Goal: Complete application form

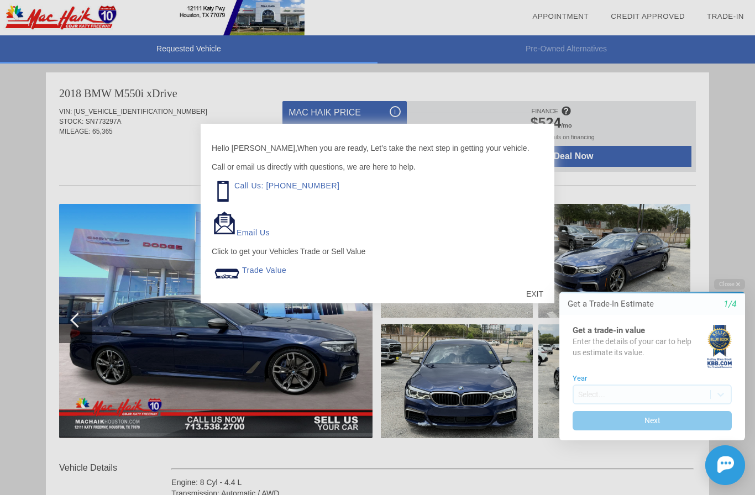
click at [545, 270] on html "Welcome! Get a Trade-In Estimate 1/4 Get a trade-in value Enter the details of …" at bounding box center [645, 270] width 219 height 0
click at [546, 270] on html "Welcome! Get a Trade-In Estimate 1/4 Get a trade-in value Enter the details of …" at bounding box center [645, 270] width 219 height 0
click at [538, 270] on html "Welcome! Get a Trade-In Estimate 1/4 Get a trade-in value Enter the details of …" at bounding box center [645, 270] width 219 height 0
click at [542, 270] on html "Welcome! Get a Trade-In Estimate 1/4 Get a trade-in value Enter the details of …" at bounding box center [645, 270] width 219 height 0
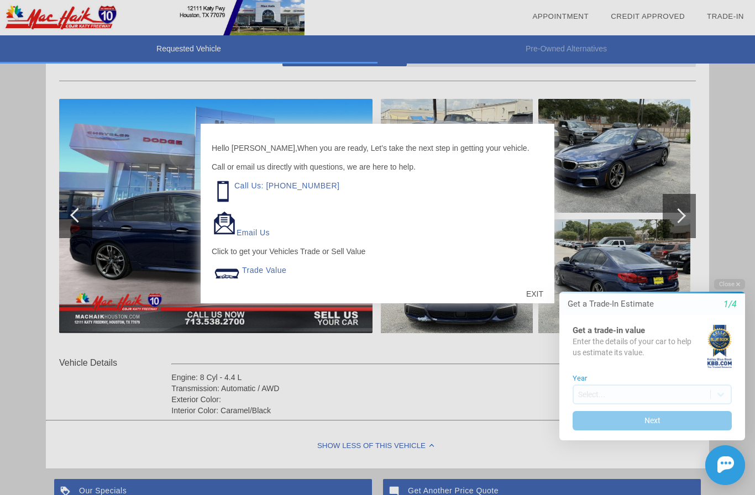
scroll to position [113, 0]
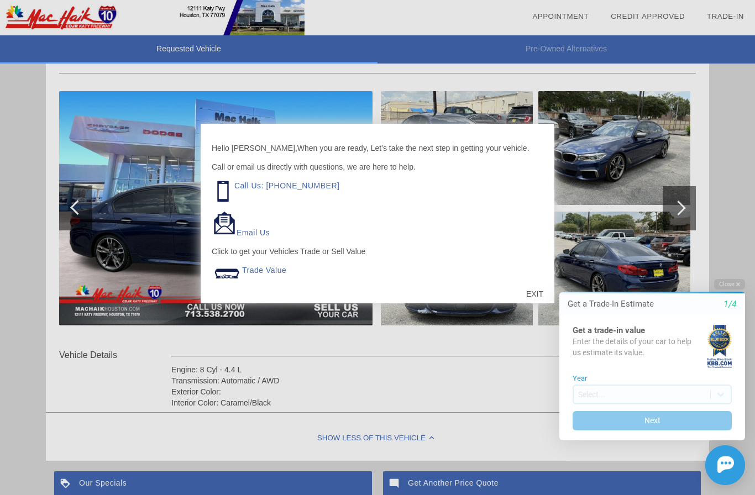
click at [541, 308] on div "EXIT" at bounding box center [534, 293] width 39 height 33
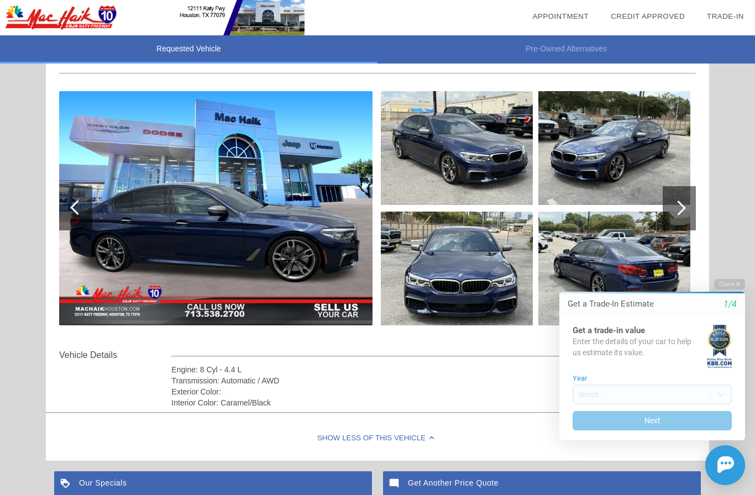
click at [195, 178] on img at bounding box center [215, 208] width 313 height 234
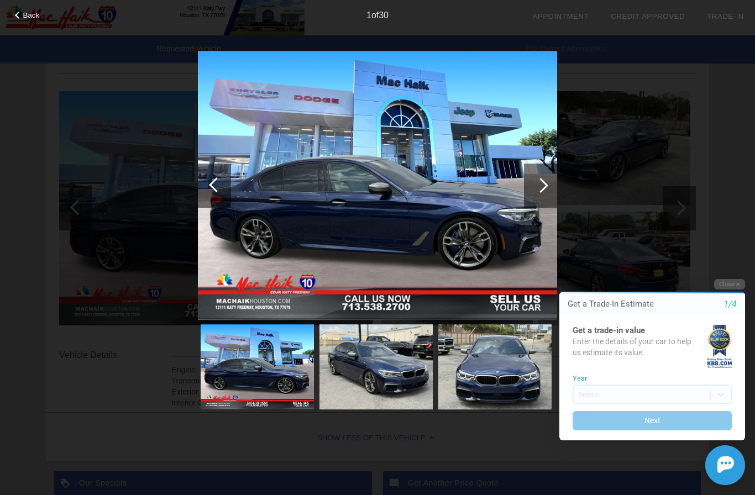
click at [285, 152] on img at bounding box center [377, 186] width 359 height 270
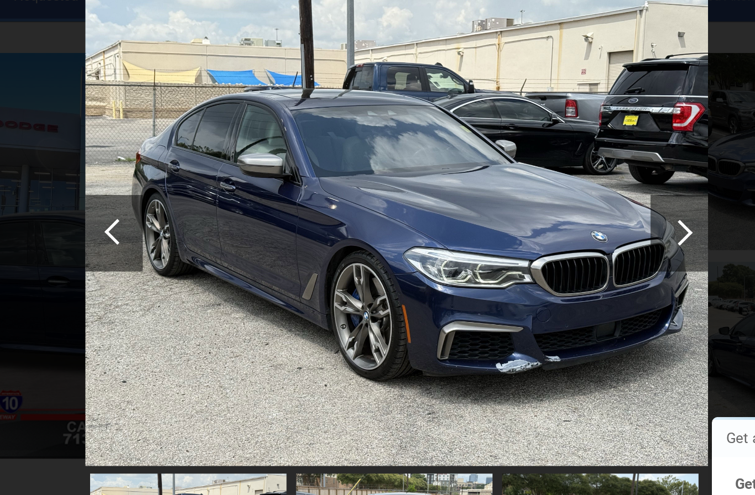
click at [533, 178] on div at bounding box center [540, 185] width 15 height 15
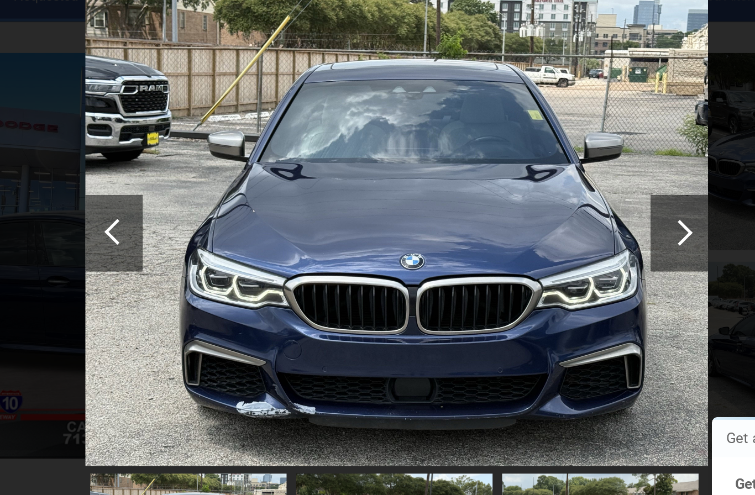
click at [533, 178] on div at bounding box center [540, 185] width 15 height 15
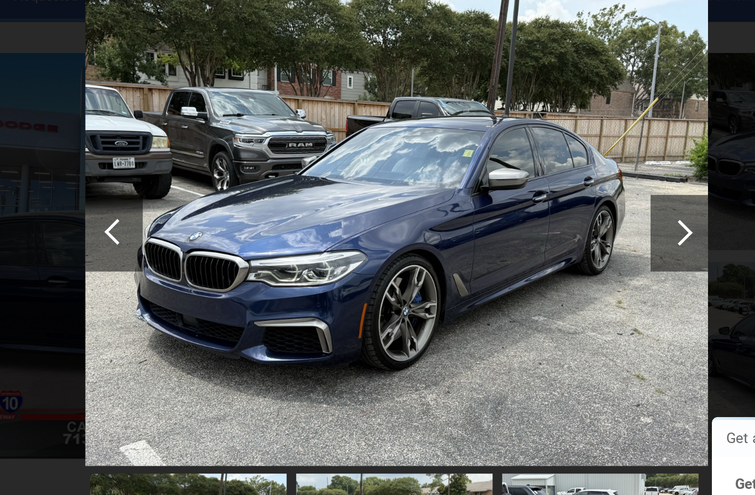
click at [533, 178] on div at bounding box center [540, 185] width 15 height 15
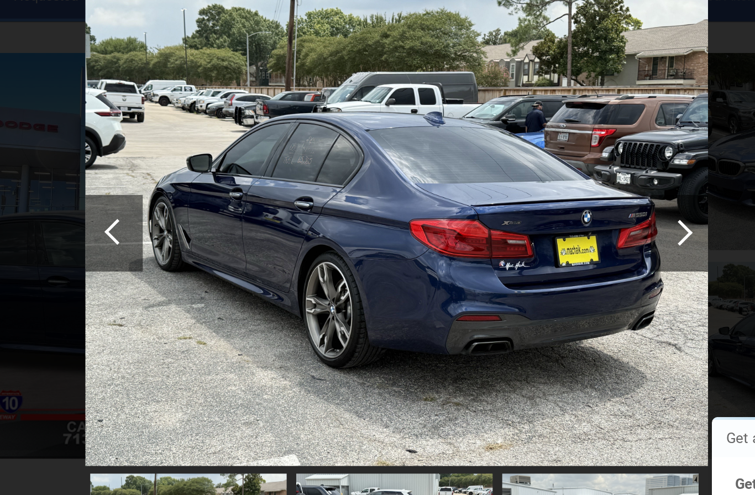
click at [524, 164] on div at bounding box center [540, 186] width 33 height 44
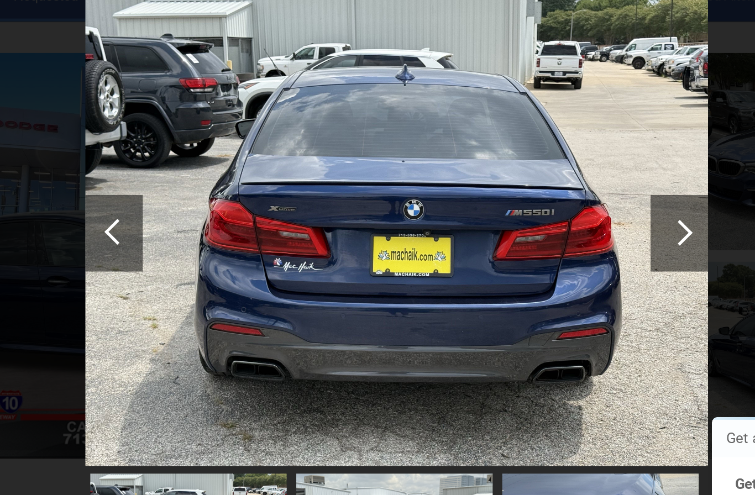
click at [533, 178] on div at bounding box center [540, 185] width 15 height 15
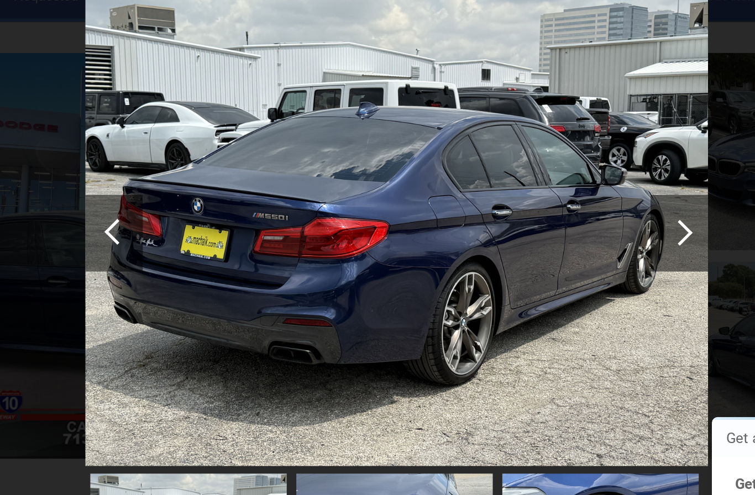
click at [524, 164] on div at bounding box center [540, 186] width 33 height 44
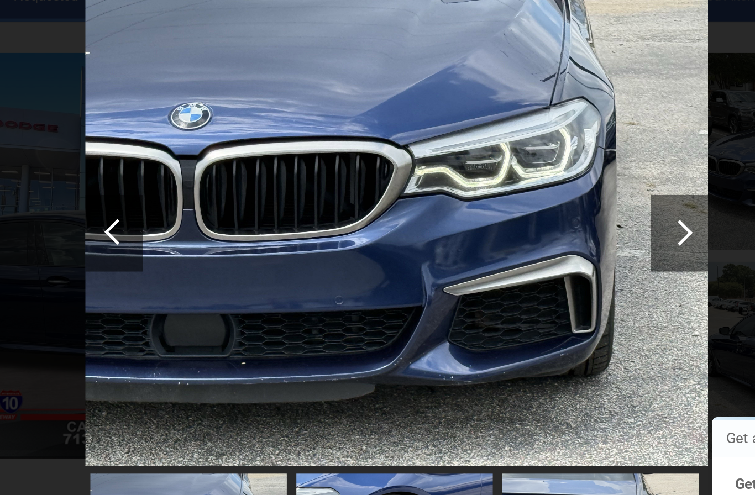
click at [533, 178] on div at bounding box center [540, 185] width 15 height 15
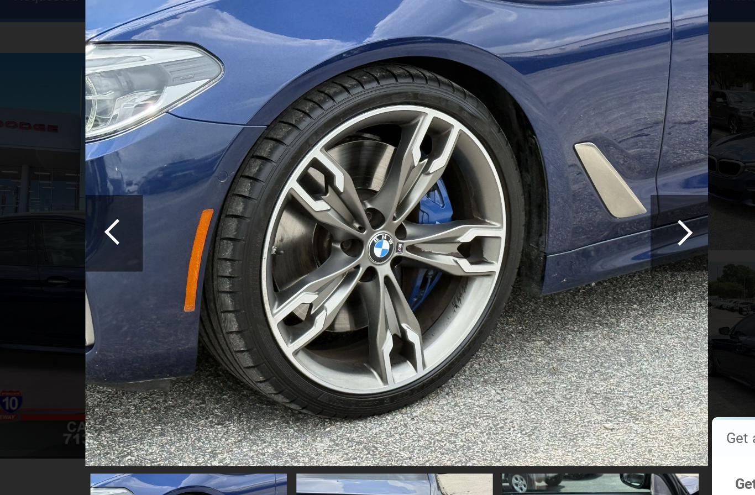
click at [533, 178] on div at bounding box center [540, 185] width 15 height 15
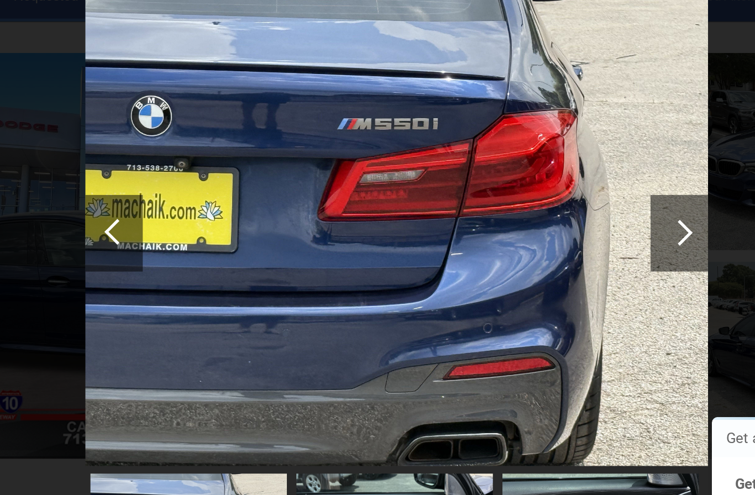
click at [524, 164] on div at bounding box center [540, 186] width 33 height 44
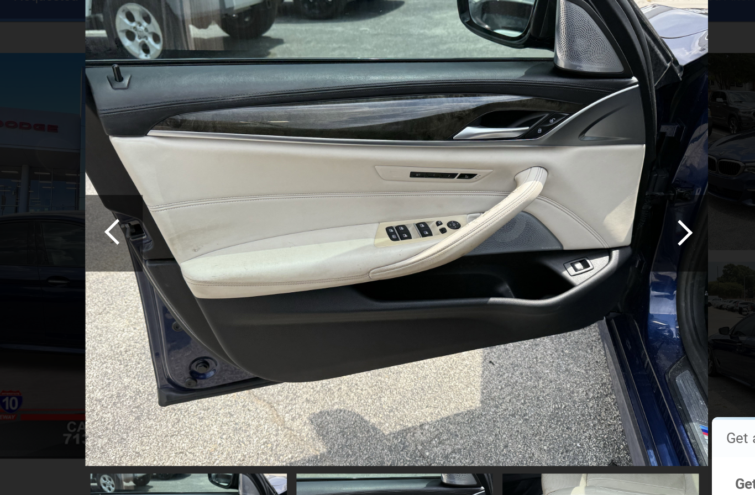
click at [524, 164] on div at bounding box center [540, 186] width 33 height 44
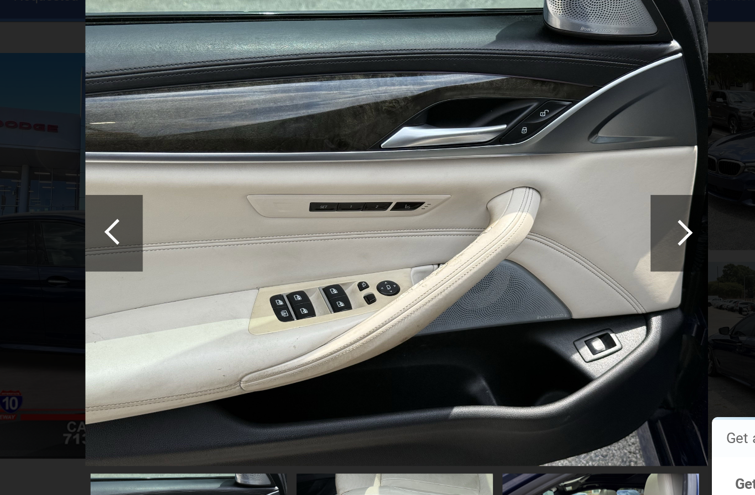
click at [524, 164] on div at bounding box center [540, 186] width 33 height 44
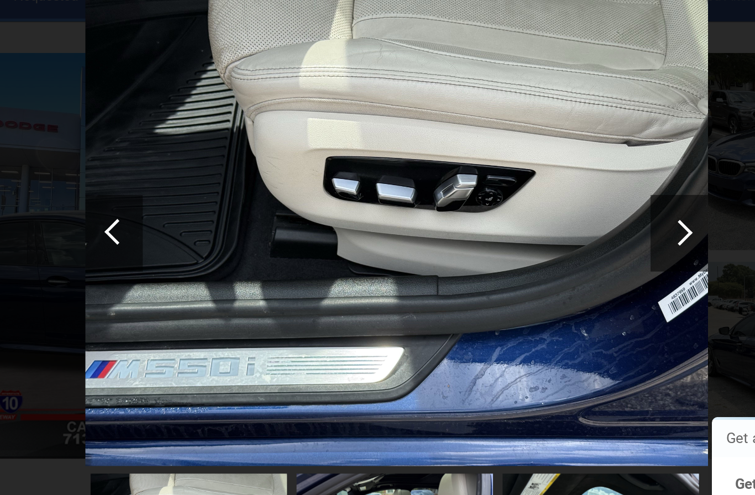
click at [524, 164] on div at bounding box center [540, 186] width 33 height 44
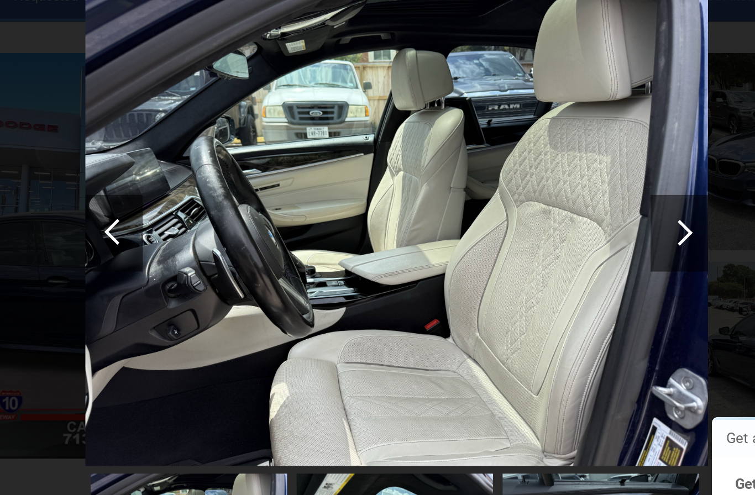
click at [524, 164] on div at bounding box center [540, 186] width 33 height 44
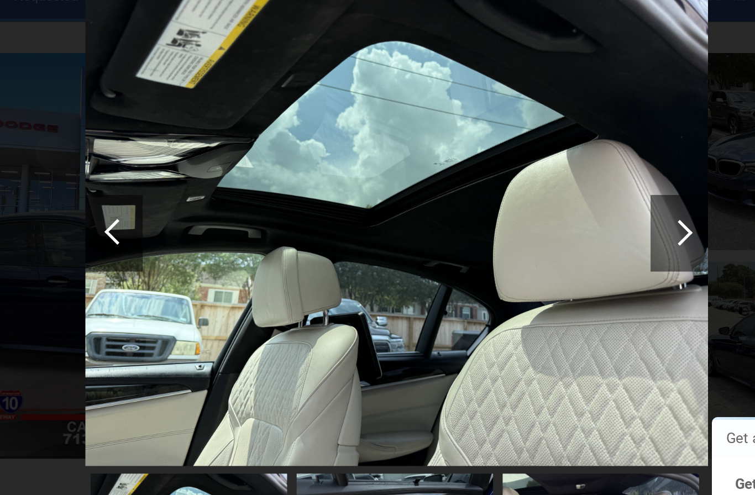
click at [524, 164] on div at bounding box center [540, 186] width 33 height 44
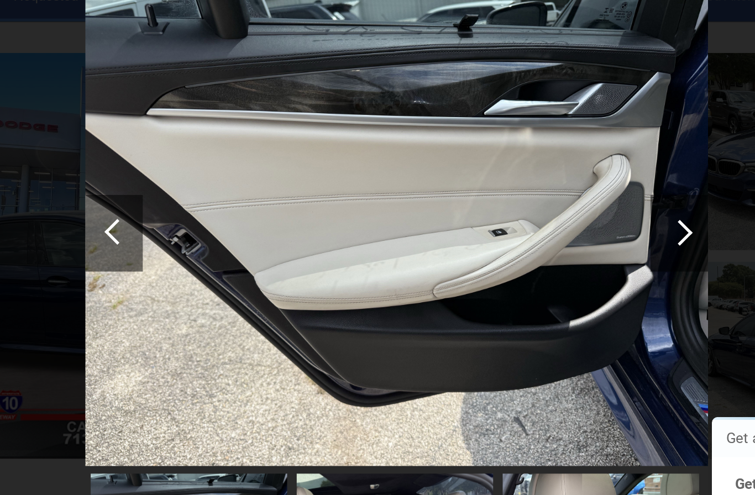
click at [524, 164] on div at bounding box center [540, 186] width 33 height 44
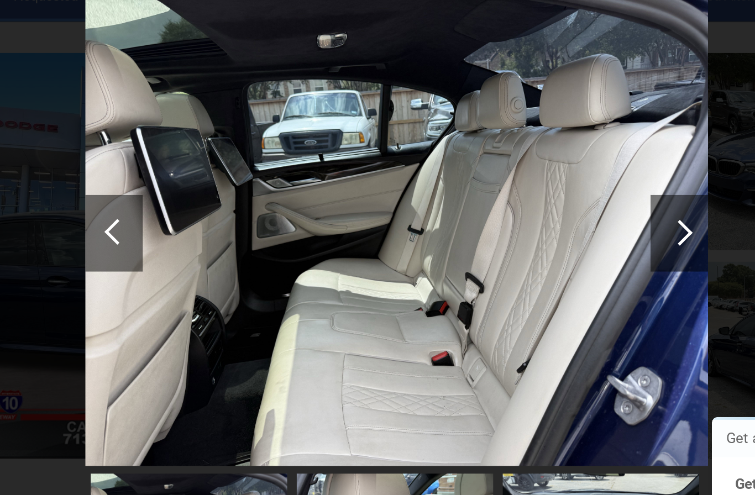
click at [533, 178] on div at bounding box center [540, 185] width 15 height 15
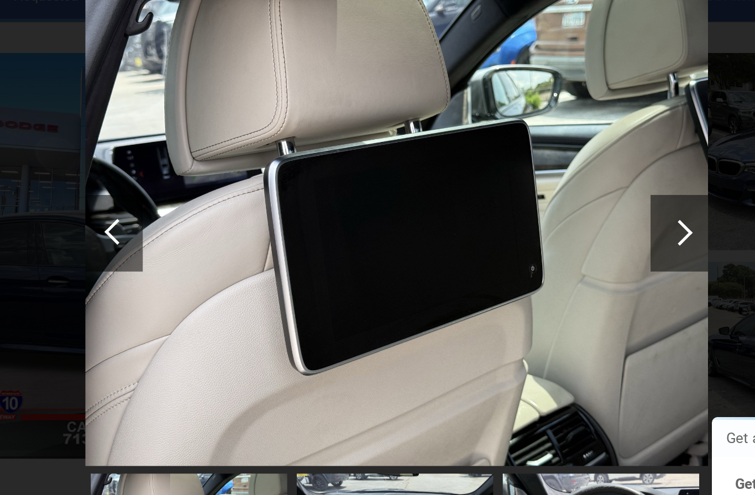
click at [533, 178] on div at bounding box center [540, 185] width 15 height 15
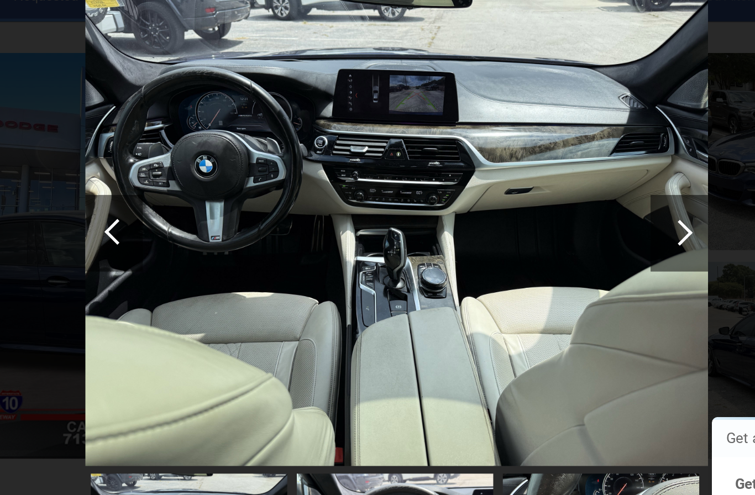
click at [533, 178] on div at bounding box center [540, 185] width 15 height 15
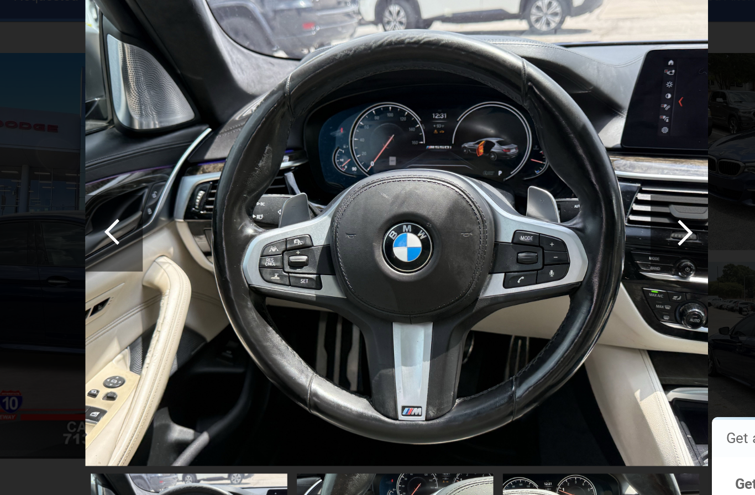
click at [533, 178] on div at bounding box center [540, 185] width 15 height 15
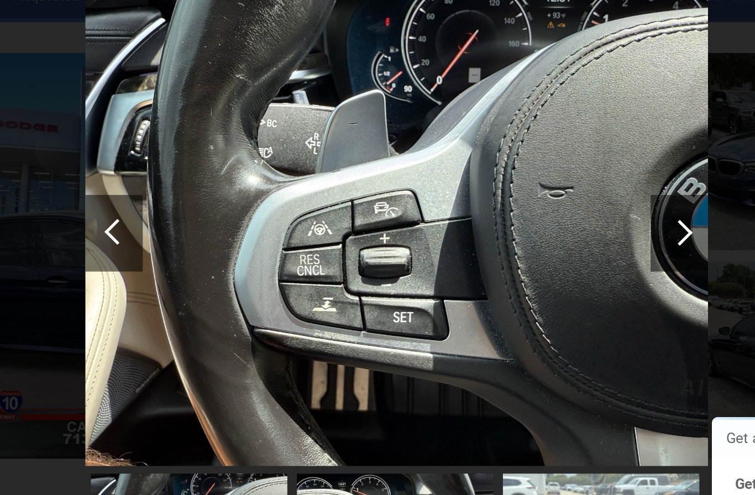
click at [533, 178] on div at bounding box center [540, 185] width 15 height 15
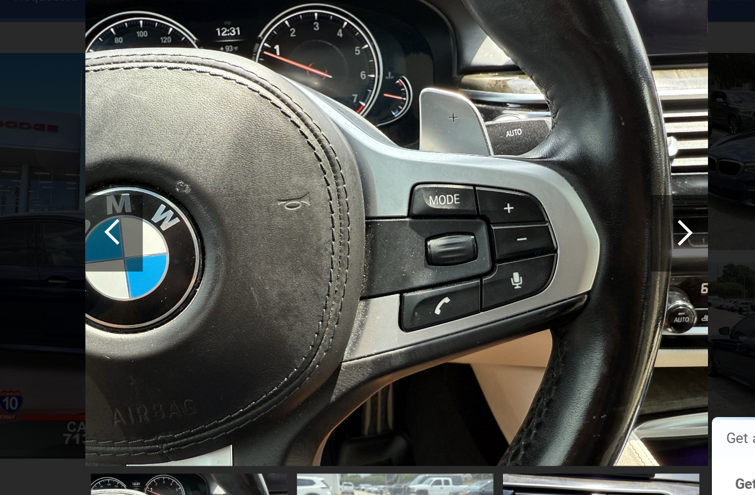
click at [533, 178] on div at bounding box center [540, 185] width 15 height 15
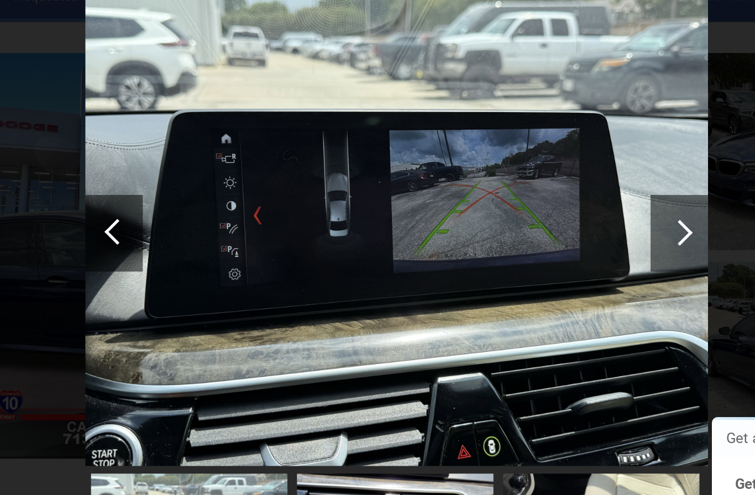
click at [533, 178] on div at bounding box center [540, 185] width 15 height 15
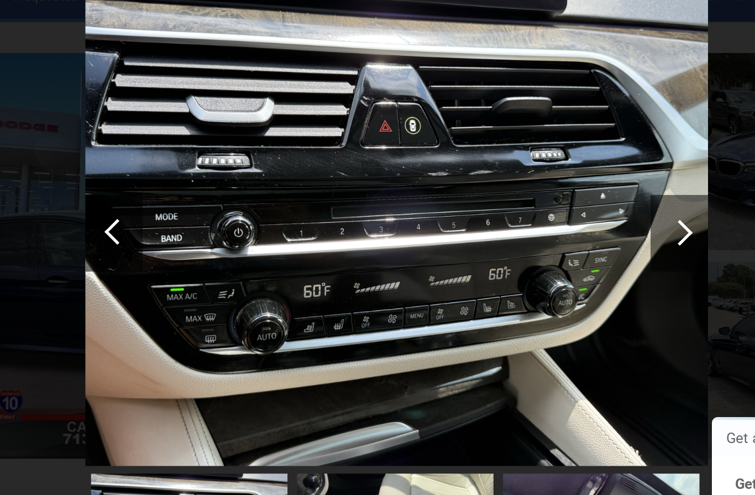
click at [533, 178] on div at bounding box center [540, 185] width 15 height 15
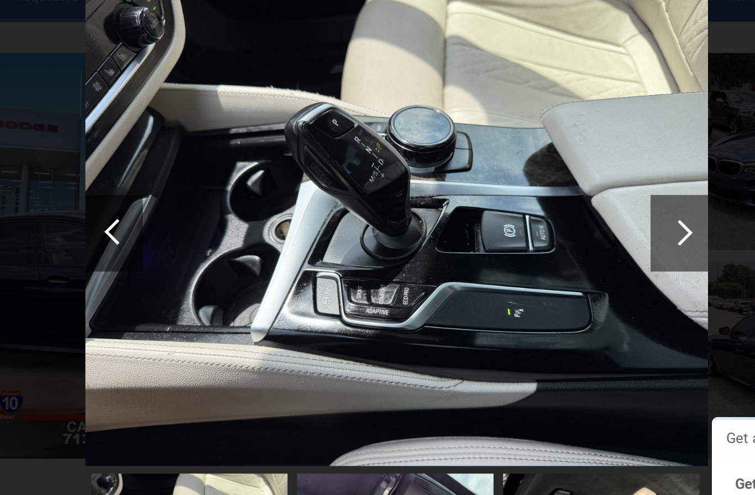
click at [533, 178] on div at bounding box center [540, 185] width 15 height 15
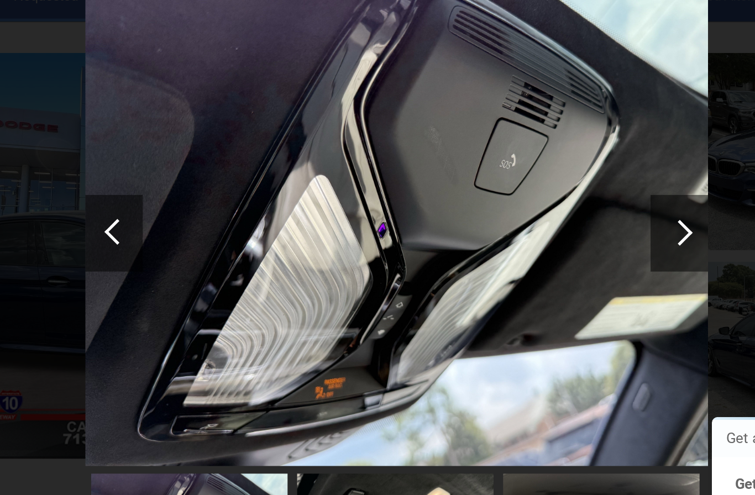
click at [533, 178] on div at bounding box center [540, 185] width 15 height 15
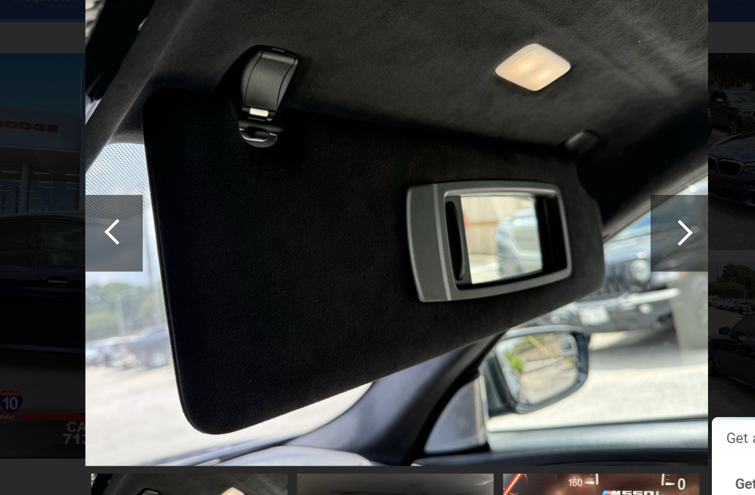
click at [533, 178] on div at bounding box center [540, 185] width 15 height 15
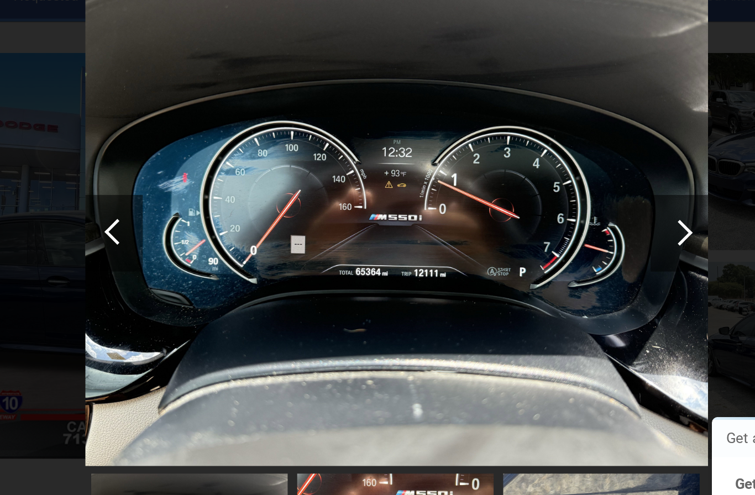
click at [533, 178] on div at bounding box center [540, 185] width 15 height 15
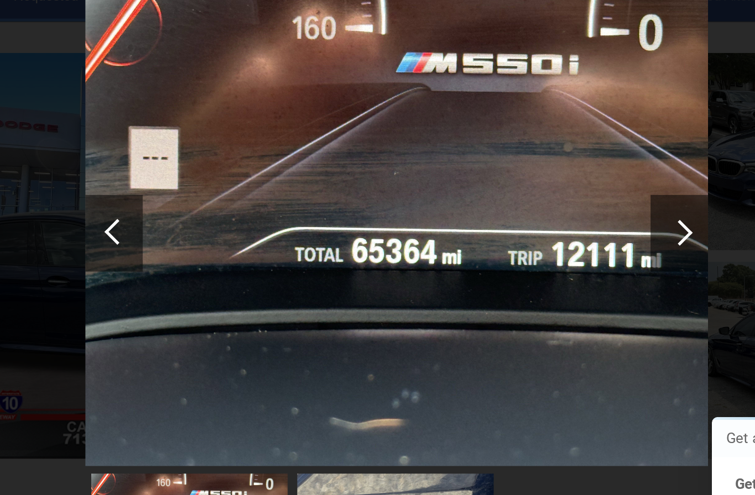
click at [533, 178] on div at bounding box center [540, 185] width 15 height 15
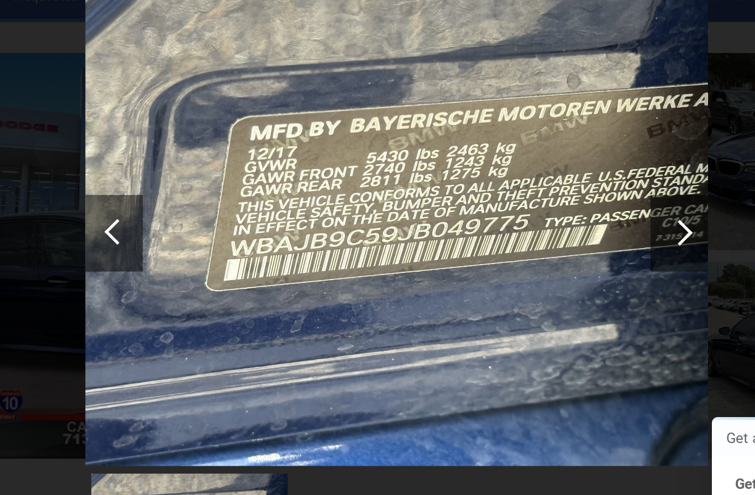
click at [533, 178] on div at bounding box center [540, 185] width 15 height 15
click at [209, 177] on div at bounding box center [216, 184] width 15 height 15
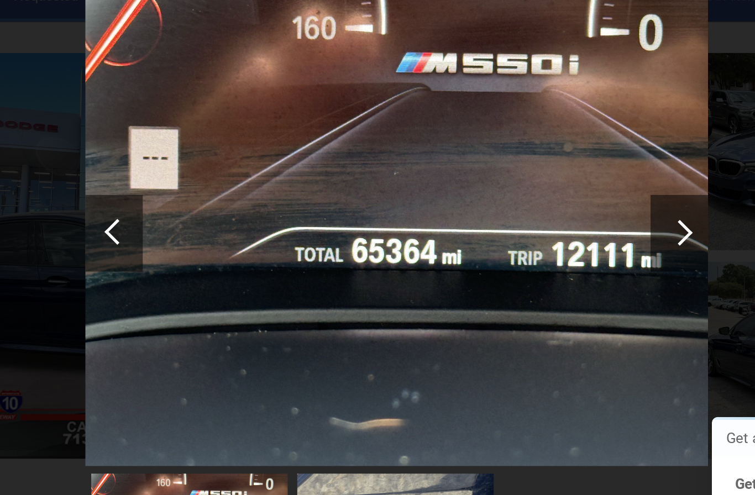
click at [209, 177] on div at bounding box center [216, 184] width 15 height 15
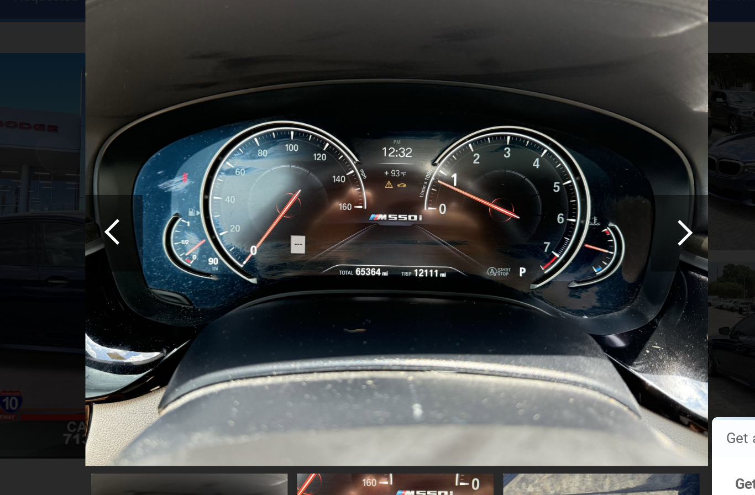
click at [209, 177] on div at bounding box center [216, 184] width 15 height 15
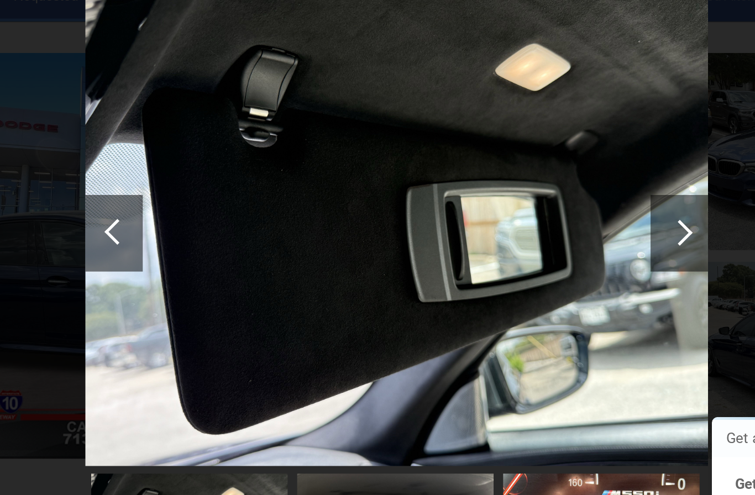
click at [209, 177] on div at bounding box center [216, 184] width 15 height 15
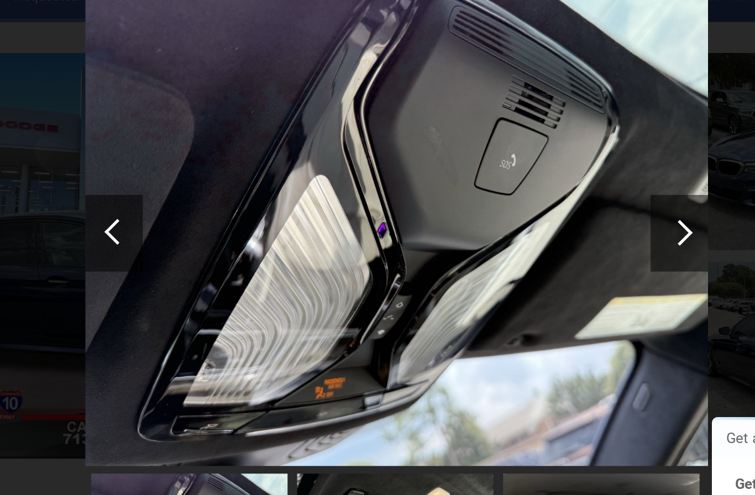
click at [209, 177] on div at bounding box center [216, 184] width 15 height 15
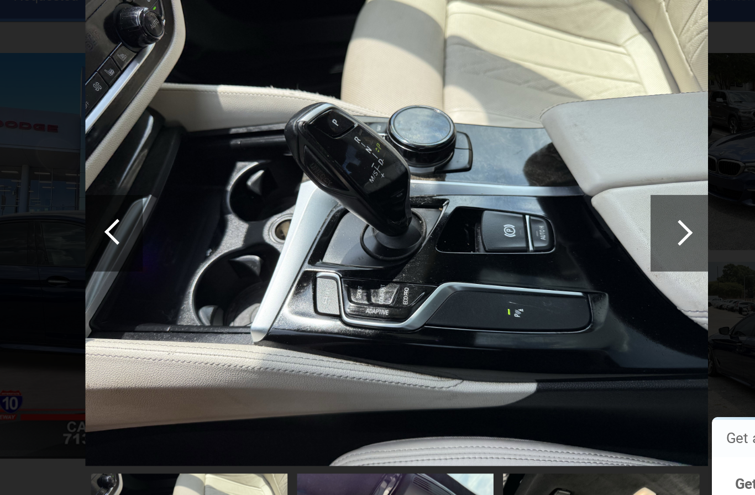
click at [209, 177] on div at bounding box center [216, 184] width 15 height 15
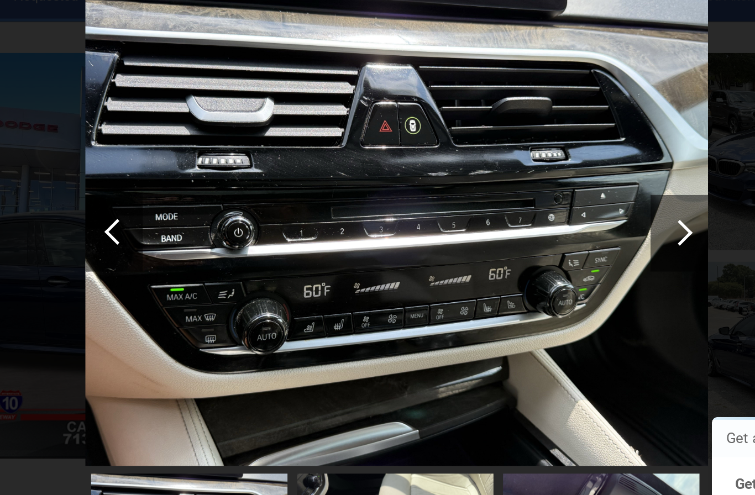
click at [209, 177] on div at bounding box center [216, 184] width 15 height 15
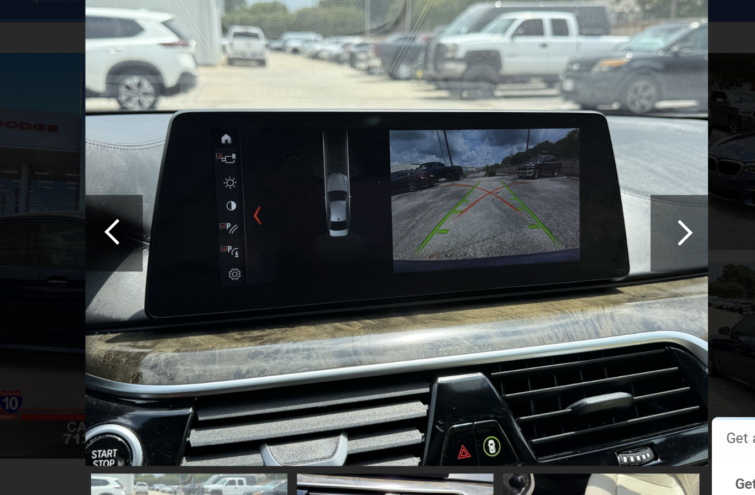
click at [209, 177] on div at bounding box center [216, 184] width 15 height 15
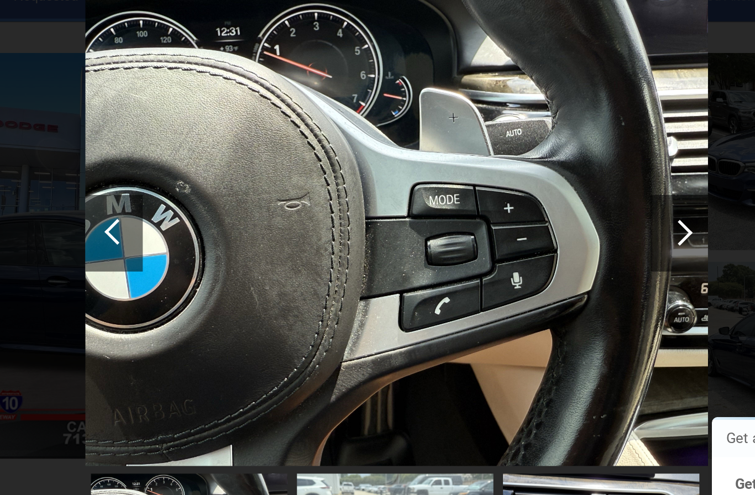
click at [209, 177] on div at bounding box center [216, 184] width 15 height 15
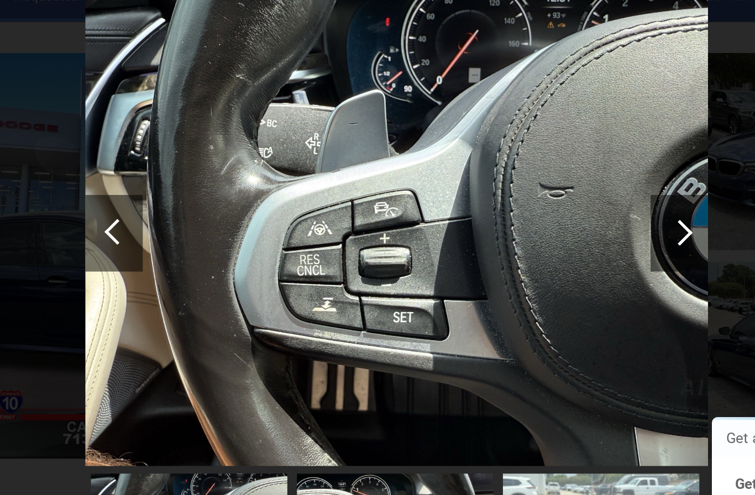
click at [209, 177] on div at bounding box center [216, 184] width 15 height 15
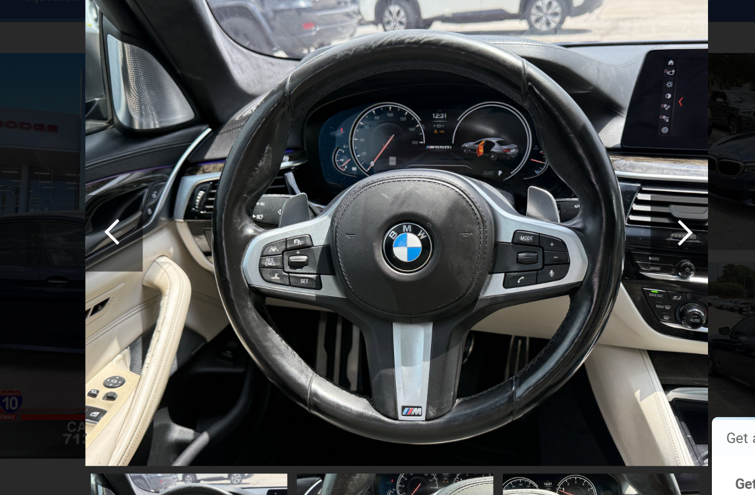
click at [198, 164] on div at bounding box center [214, 186] width 33 height 44
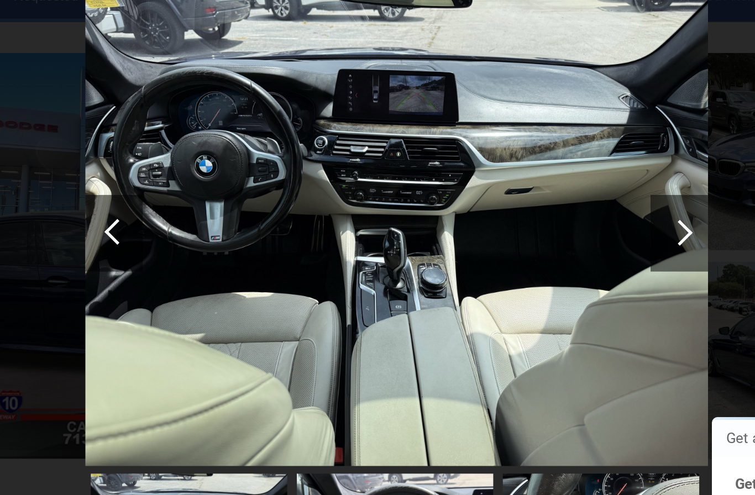
click at [209, 177] on div at bounding box center [216, 184] width 15 height 15
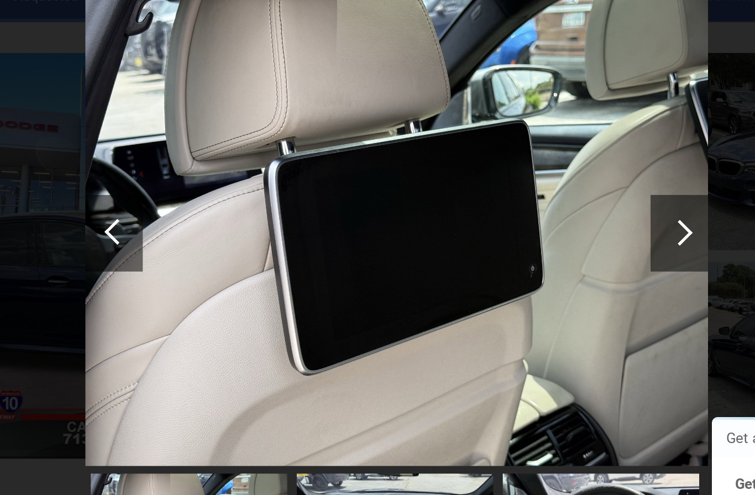
click at [209, 177] on div at bounding box center [216, 184] width 15 height 15
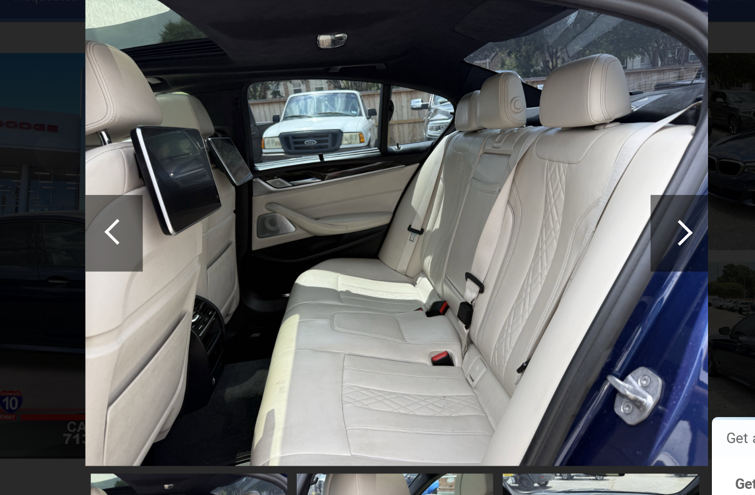
click at [209, 177] on div at bounding box center [216, 184] width 15 height 15
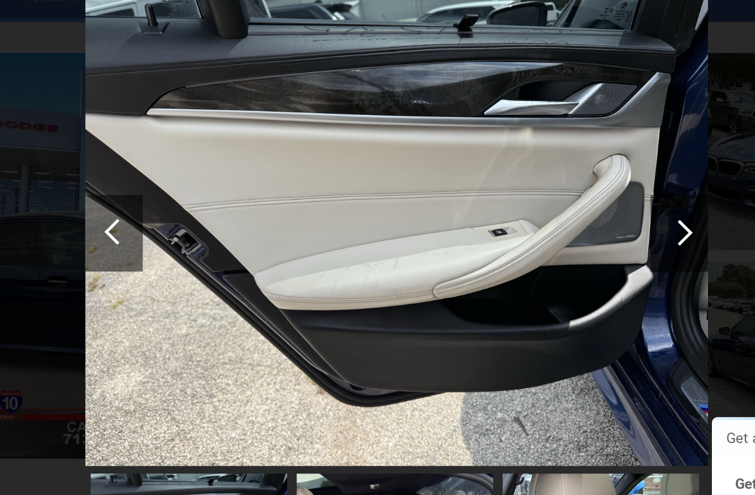
click at [209, 177] on div at bounding box center [216, 184] width 15 height 15
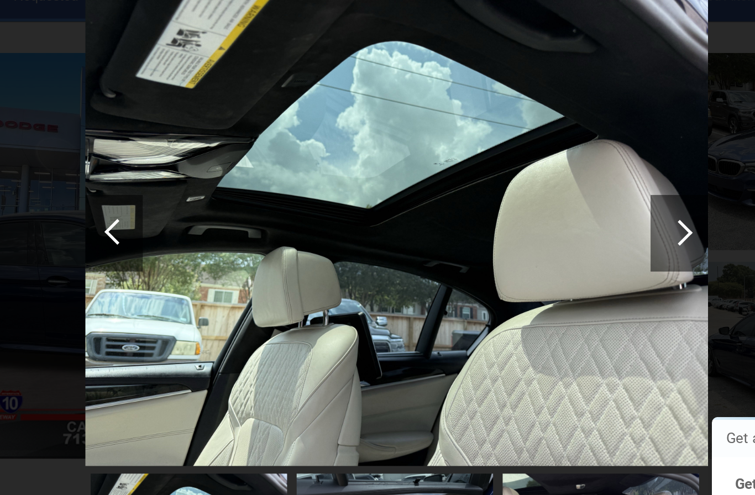
click at [209, 177] on div at bounding box center [216, 184] width 15 height 15
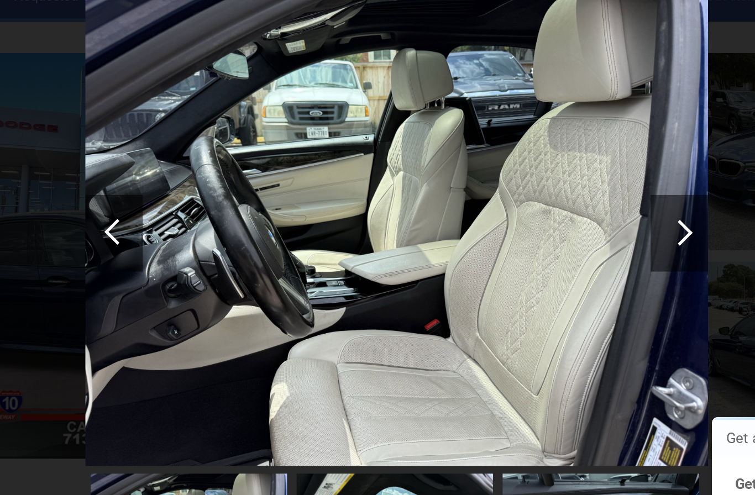
click at [198, 164] on div at bounding box center [214, 186] width 33 height 44
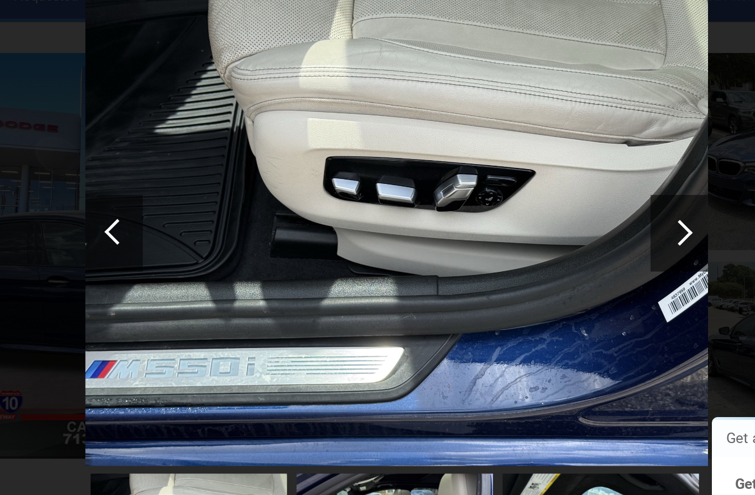
click at [209, 177] on div at bounding box center [216, 184] width 15 height 15
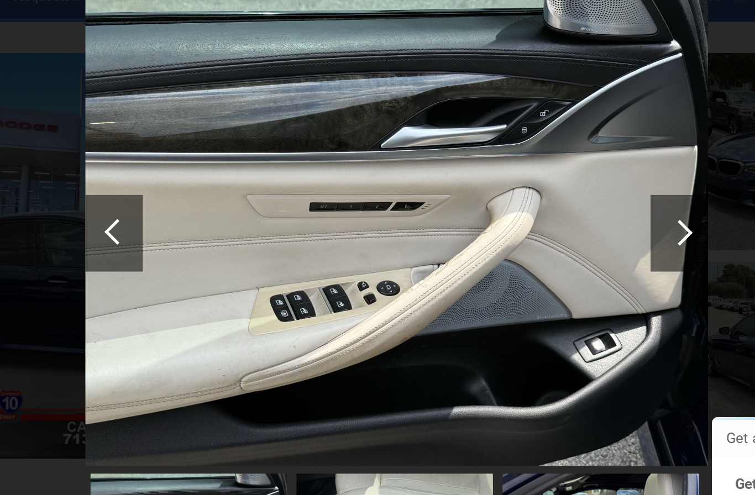
click at [198, 164] on div at bounding box center [214, 186] width 33 height 44
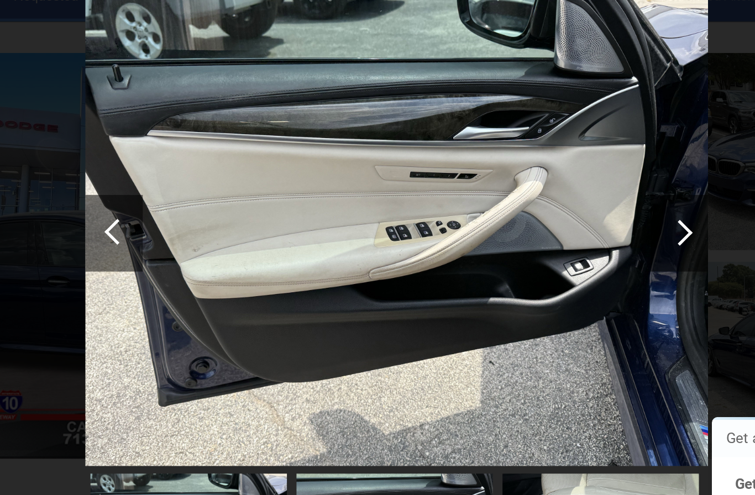
click at [198, 164] on div at bounding box center [214, 186] width 33 height 44
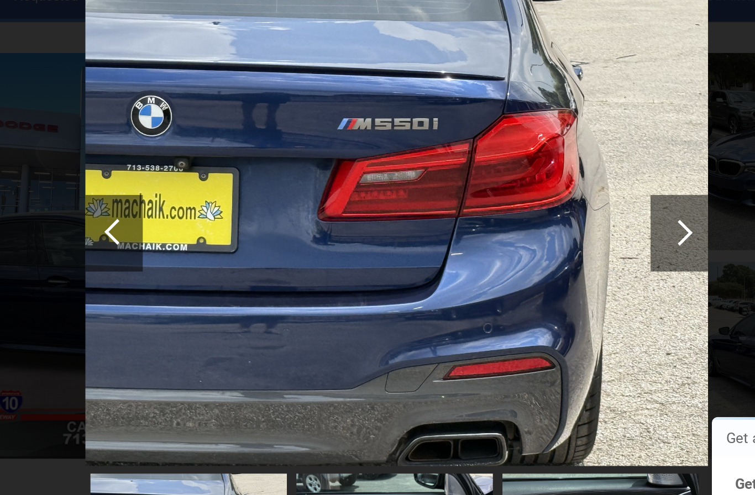
click at [198, 164] on div at bounding box center [214, 186] width 33 height 44
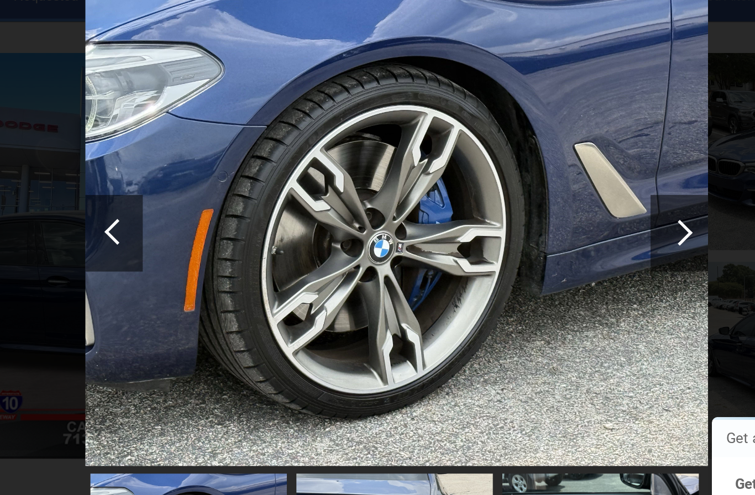
click at [198, 164] on div at bounding box center [214, 186] width 33 height 44
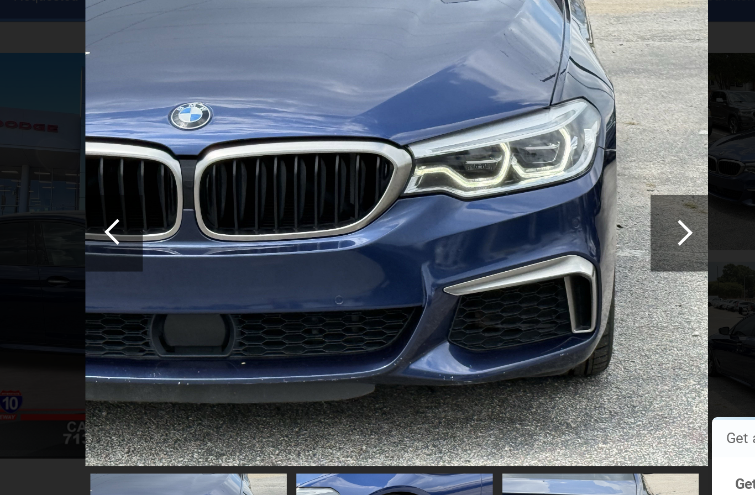
click at [198, 164] on div at bounding box center [214, 186] width 33 height 44
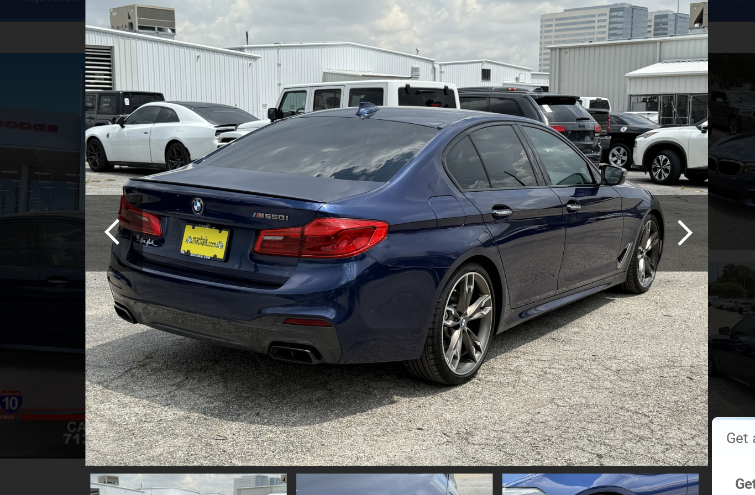
click at [198, 164] on div at bounding box center [214, 186] width 33 height 44
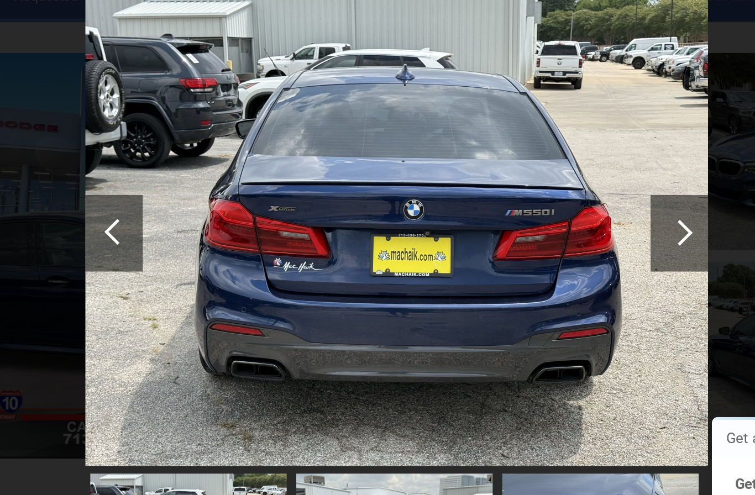
click at [198, 164] on div at bounding box center [214, 186] width 33 height 44
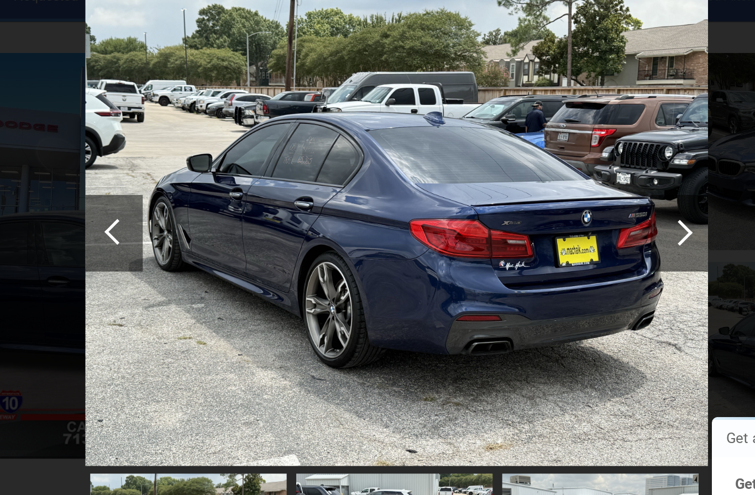
click at [198, 164] on div at bounding box center [214, 186] width 33 height 44
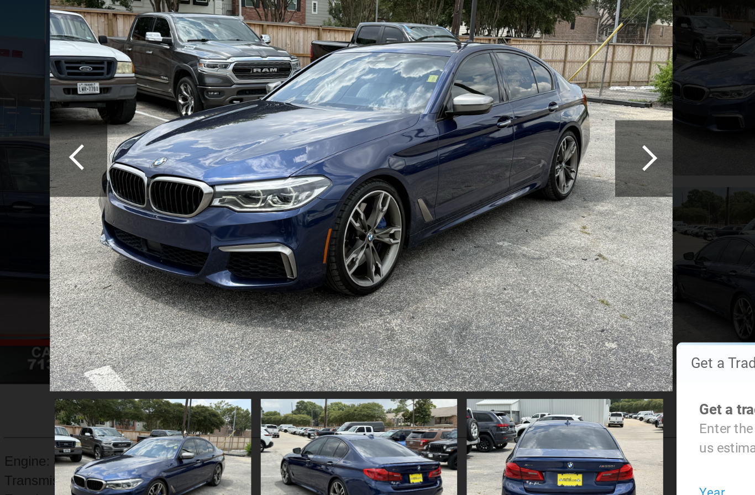
click at [198, 164] on div at bounding box center [214, 186] width 33 height 44
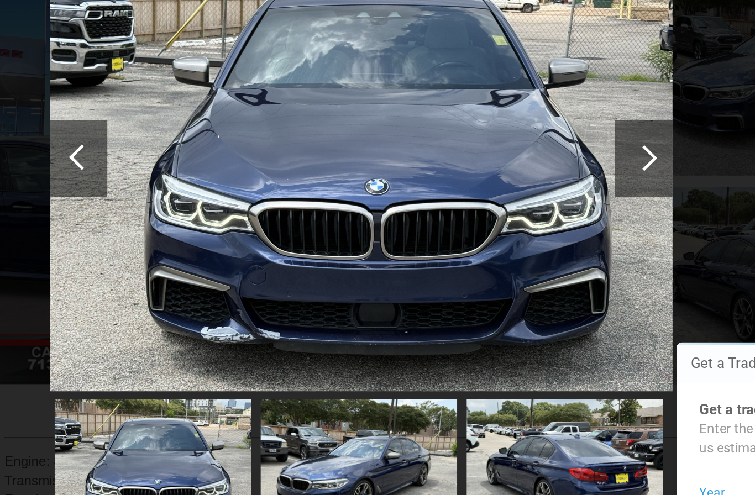
click at [198, 119] on img at bounding box center [377, 186] width 359 height 270
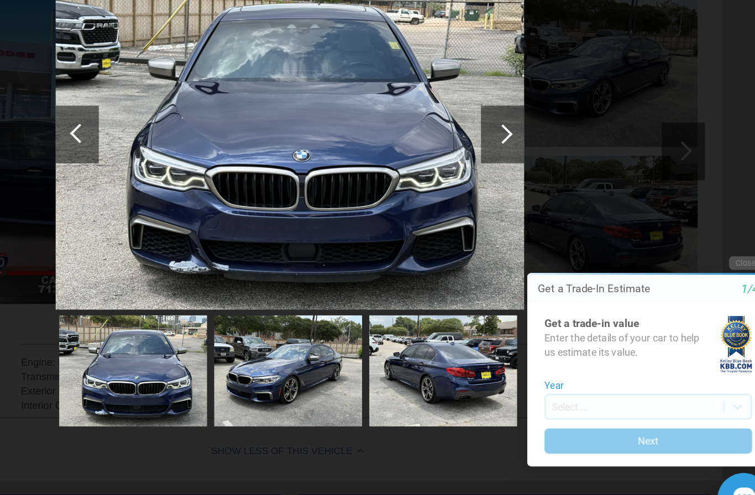
scroll to position [124, 0]
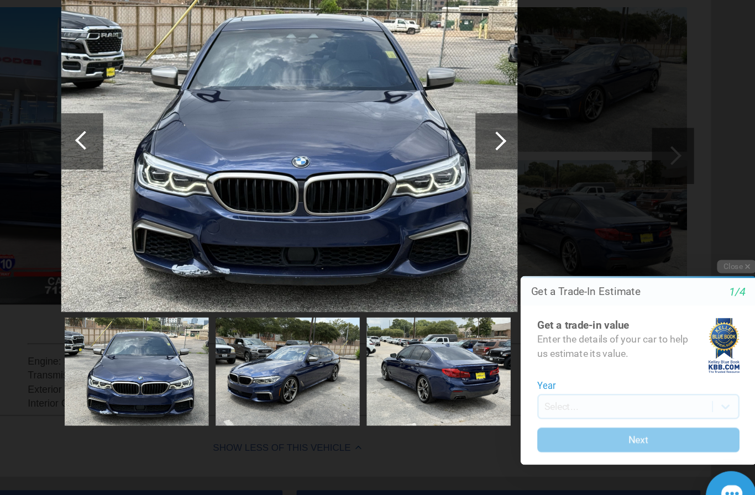
click at [198, 164] on div at bounding box center [214, 186] width 33 height 44
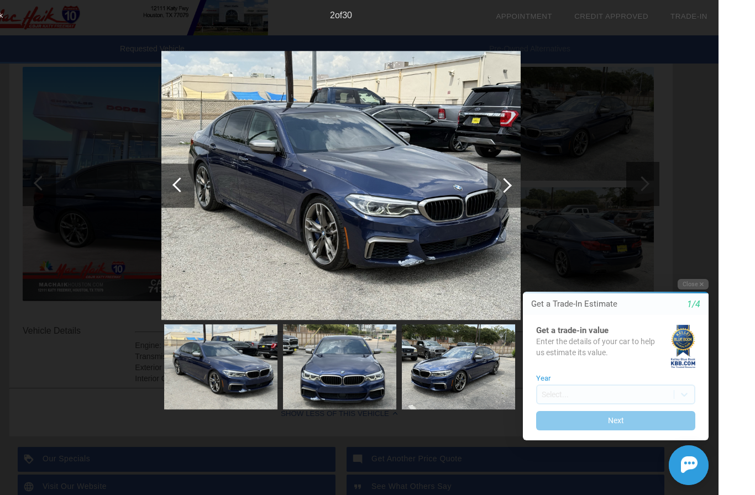
scroll to position [156, 0]
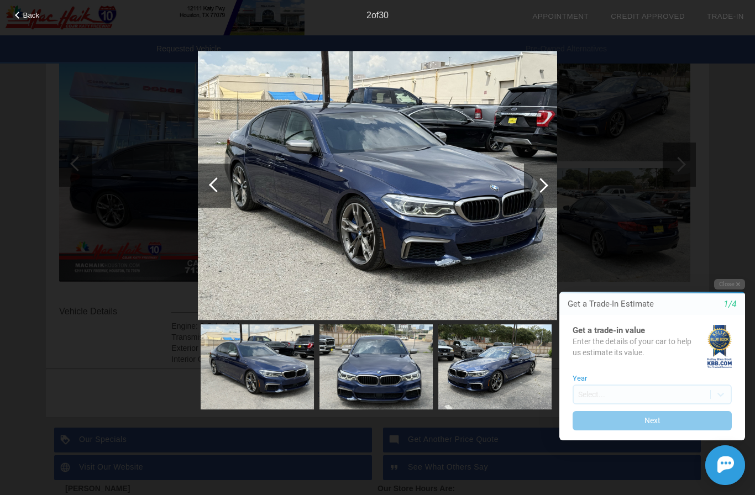
click at [214, 187] on div at bounding box center [216, 184] width 15 height 15
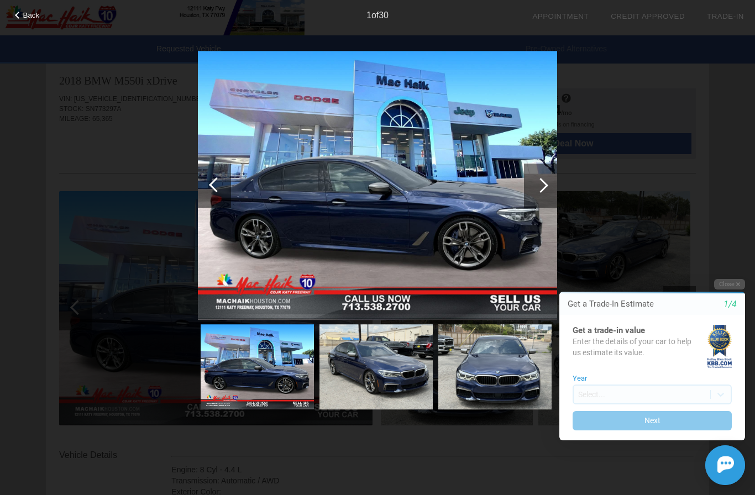
scroll to position [0, 0]
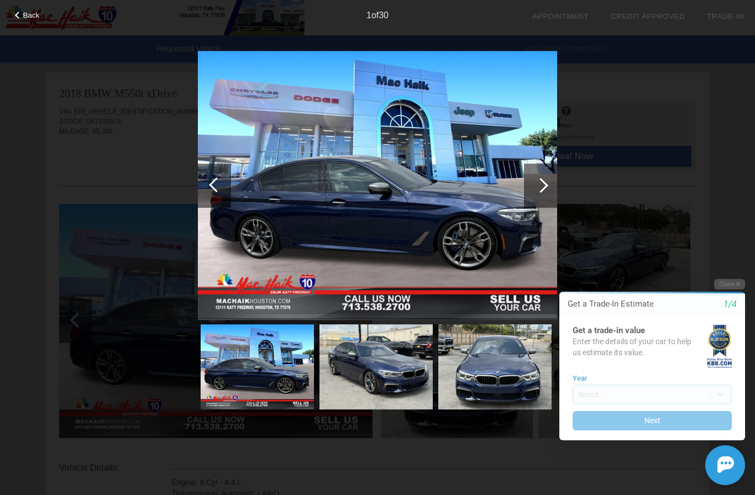
click at [28, 12] on span "Back" at bounding box center [31, 15] width 17 height 8
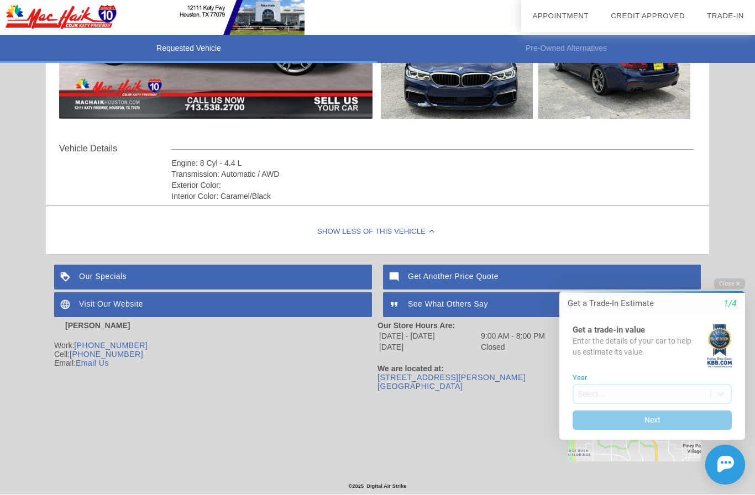
scroll to position [325, 0]
